Goal: Check status: Check status

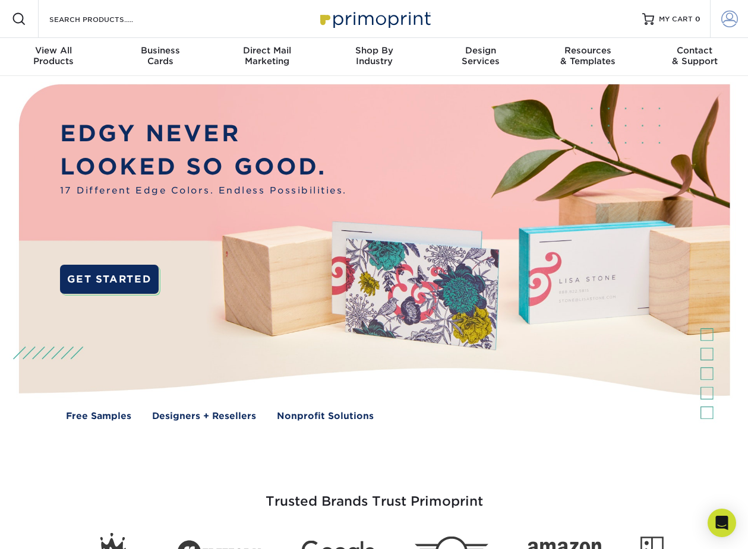
click at [735, 26] on span at bounding box center [729, 19] width 17 height 17
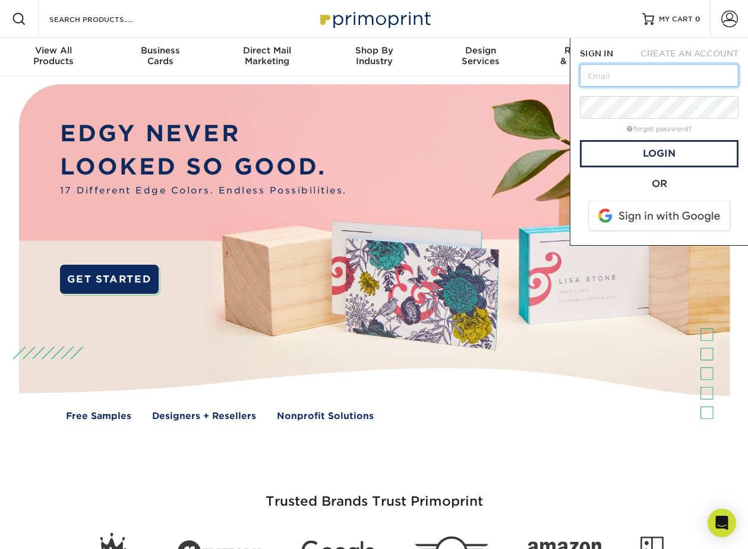
click at [650, 68] on input "text" at bounding box center [659, 75] width 159 height 23
type input "[EMAIL_ADDRESS][DOMAIN_NAME]"
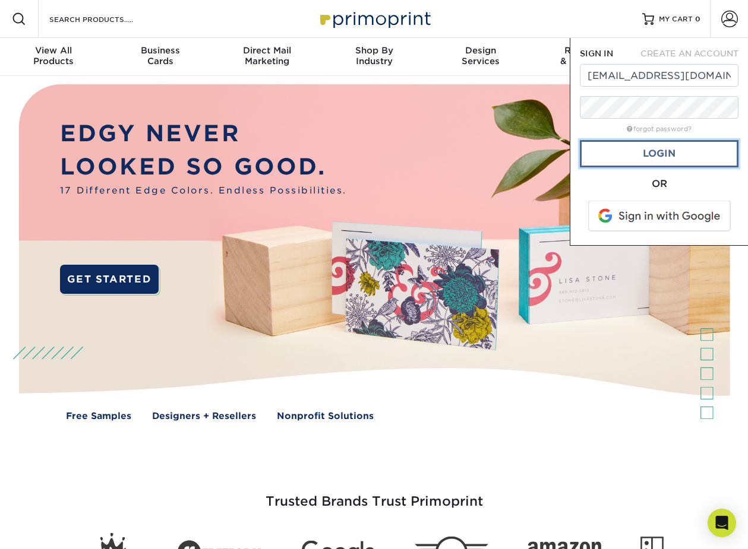
click at [665, 161] on link "Login" at bounding box center [659, 153] width 159 height 27
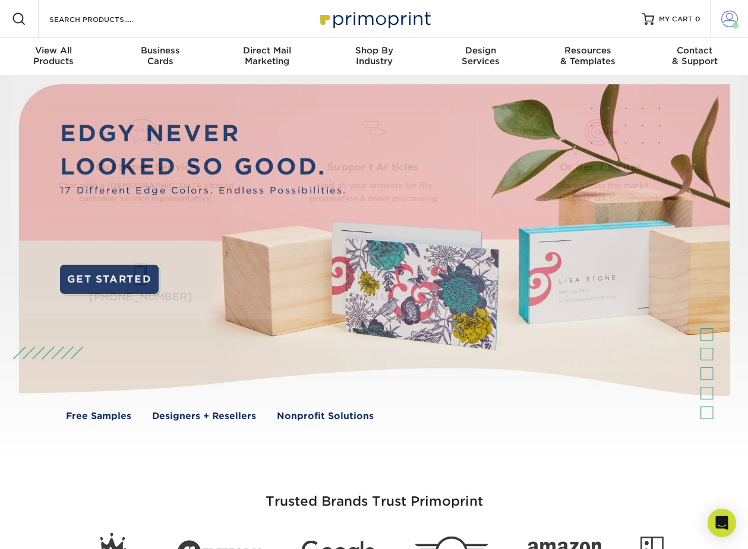
click at [734, 11] on span at bounding box center [729, 19] width 17 height 17
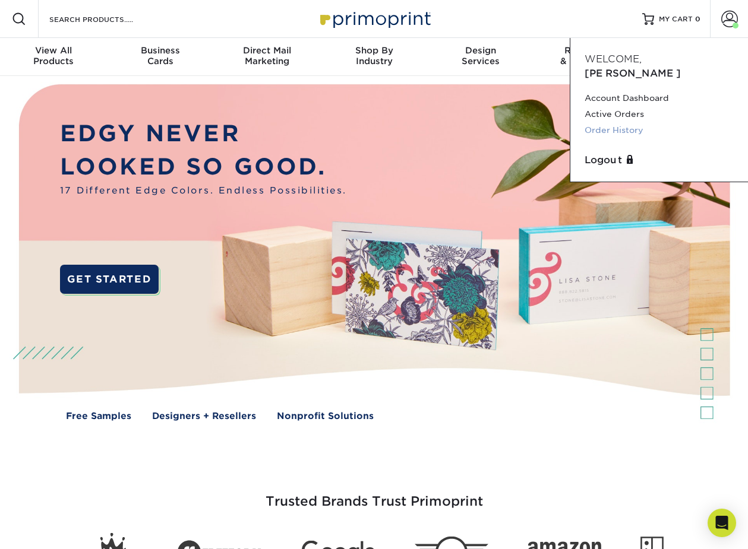
click at [630, 122] on link "Order History" at bounding box center [658, 130] width 149 height 16
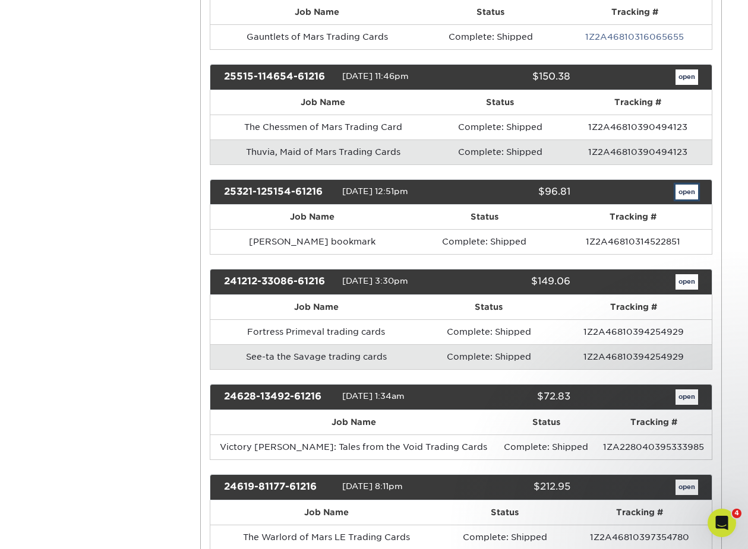
click at [685, 195] on link "open" at bounding box center [686, 192] width 23 height 15
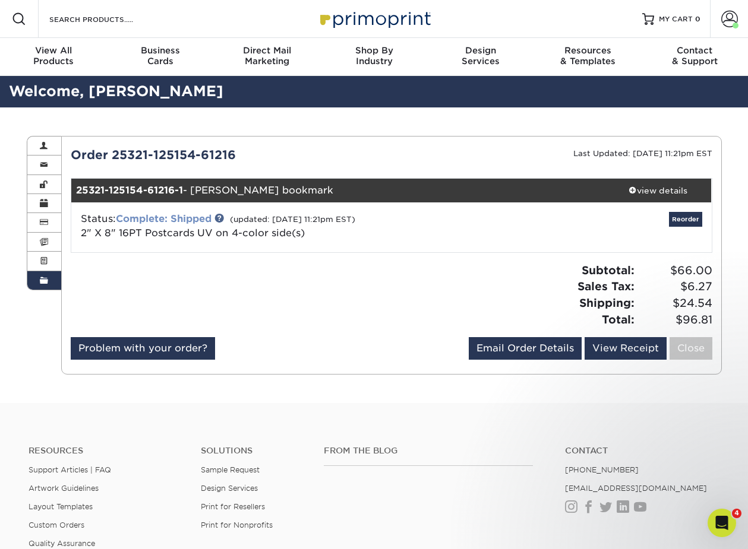
click at [189, 220] on link "Complete: Shipped" at bounding box center [164, 218] width 96 height 11
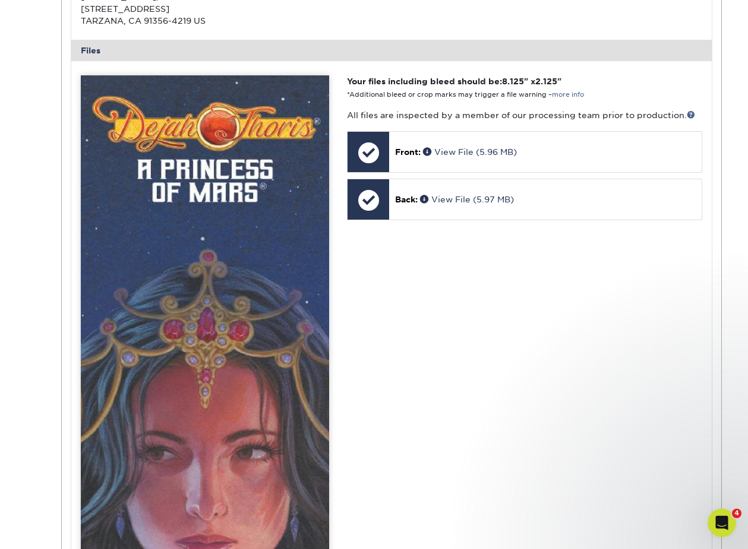
scroll to position [449, 0]
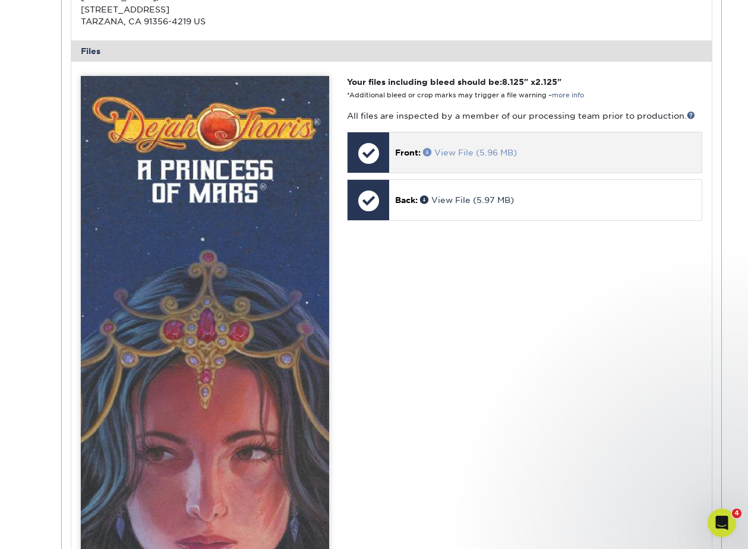
click at [466, 153] on link "View File (5.96 MB)" at bounding box center [470, 153] width 94 height 10
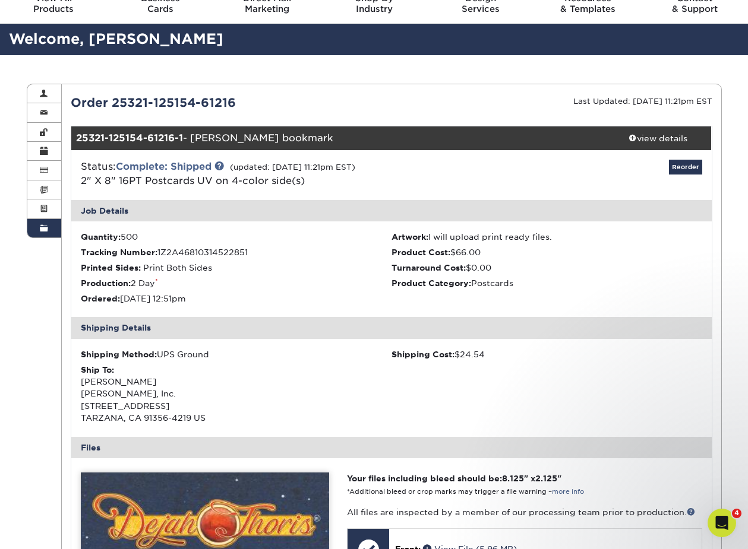
scroll to position [0, 0]
